Goal: Information Seeking & Learning: Learn about a topic

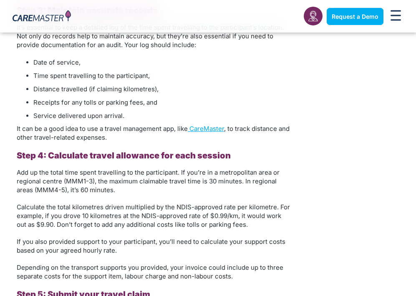
scroll to position [1477, 0]
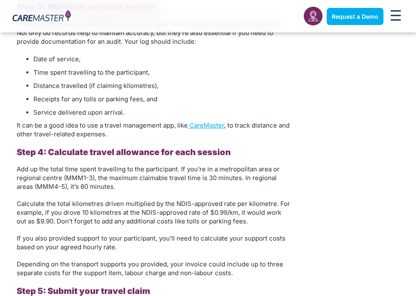
click at [73, 168] on span "Add up the total time spent travelling to the participant. If you’re in a metro…" at bounding box center [148, 177] width 263 height 25
drag, startPoint x: 73, startPoint y: 168, endPoint x: 89, endPoint y: 168, distance: 15.9
click at [89, 168] on span "Add up the total time spent travelling to the participant. If you’re in a metro…" at bounding box center [148, 177] width 263 height 25
copy span "MMM1-3"
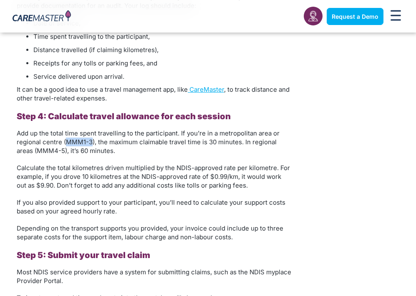
scroll to position [1518, 0]
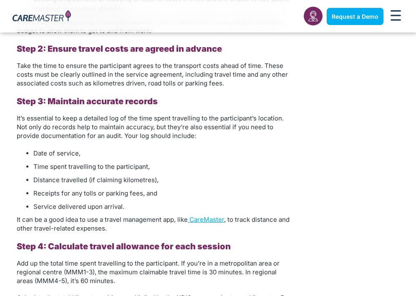
scroll to position [1382, 0]
